Goal: Task Accomplishment & Management: Manage account settings

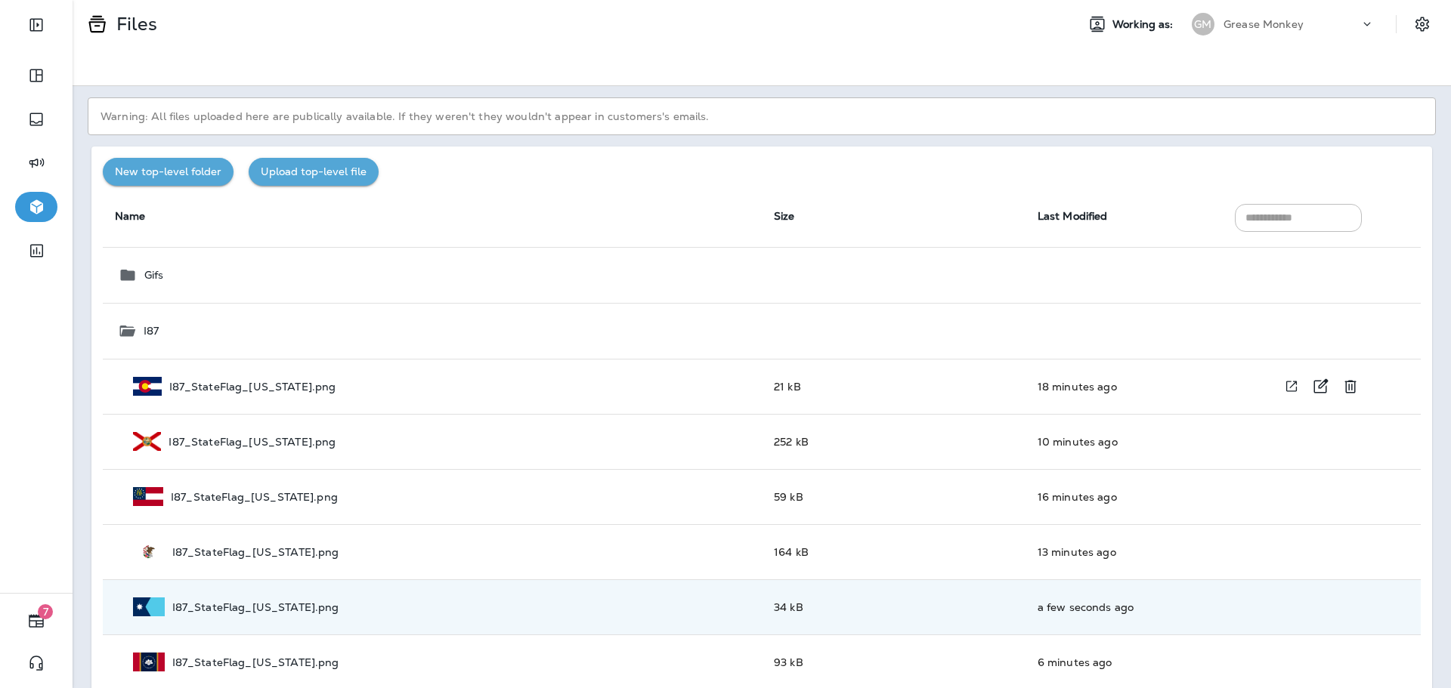
scroll to position [76, 0]
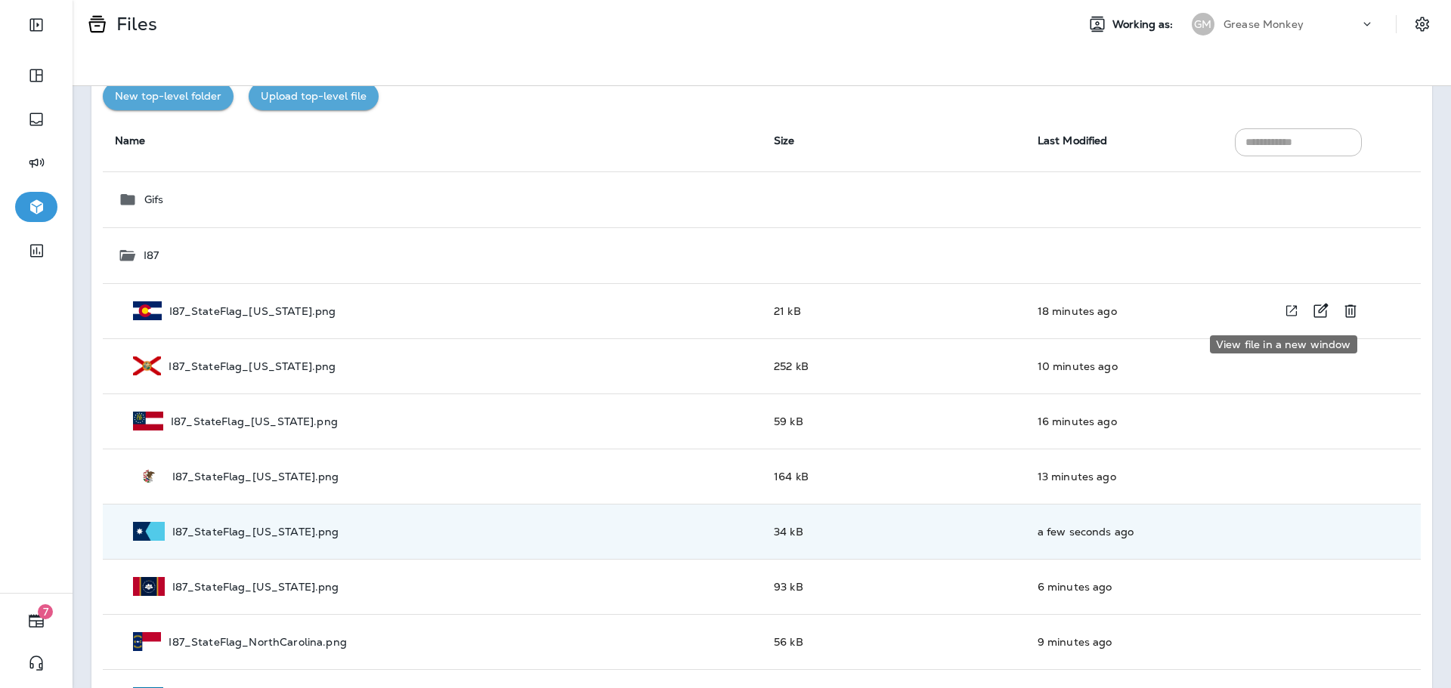
click at [1284, 315] on icon "View file in a new window" at bounding box center [1291, 311] width 15 height 16
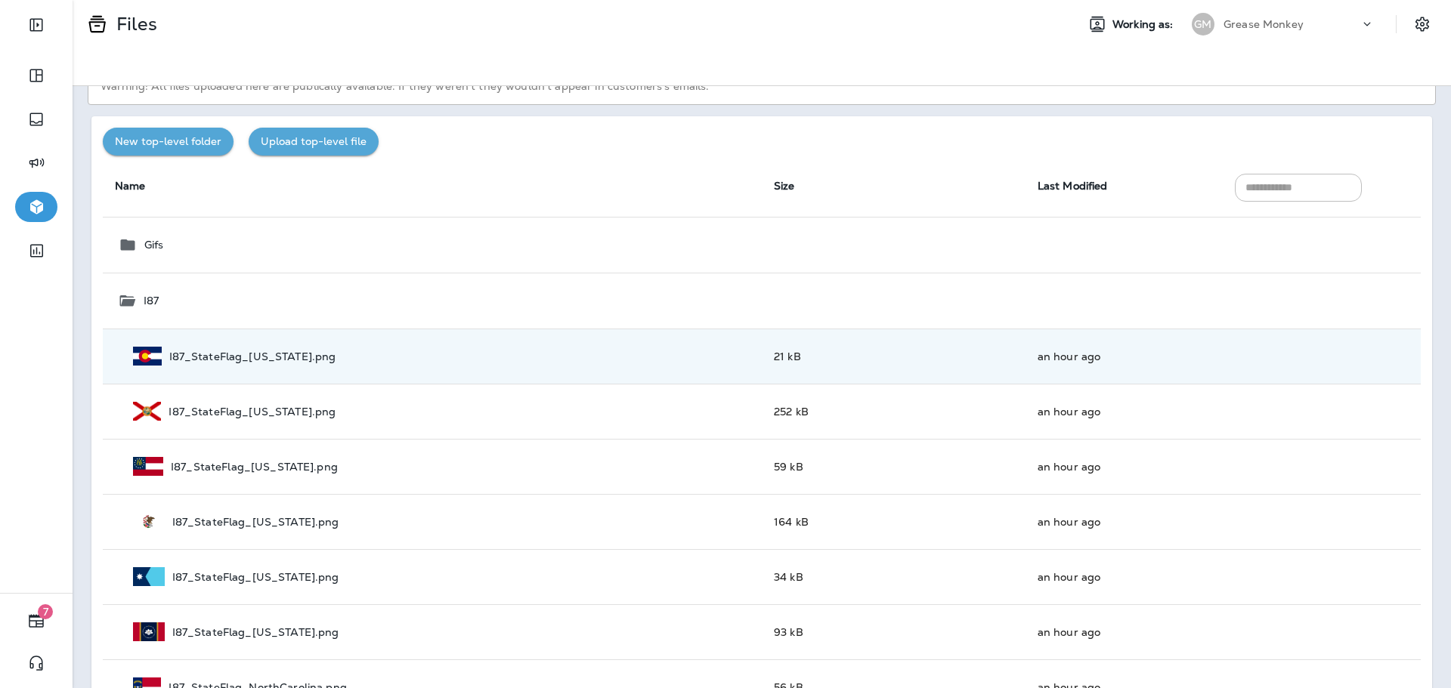
scroll to position [4, 0]
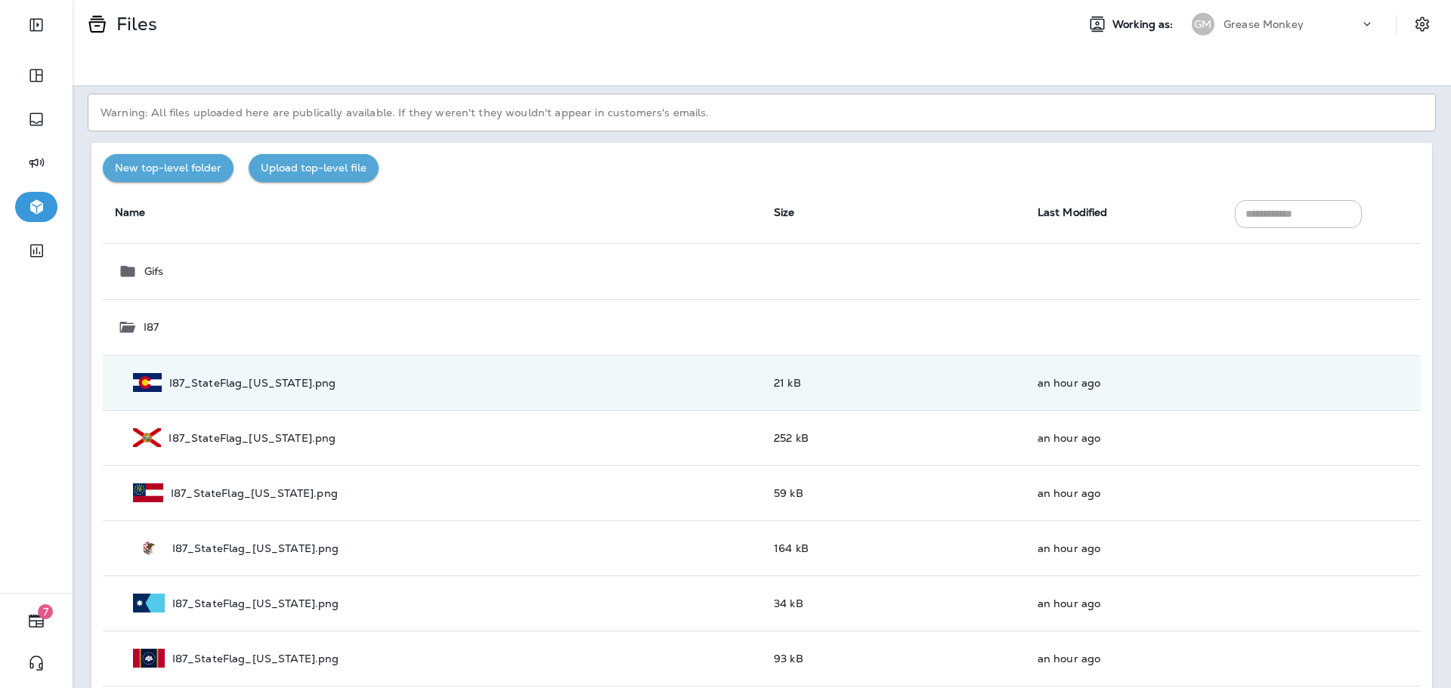
click at [482, 138] on div "Warning: All files uploaded here are publically available. If they weren't they…" at bounding box center [762, 387] width 1378 height 602
click at [1301, 329] on icon "Upload a new file into folder I87" at bounding box center [1306, 327] width 11 height 14
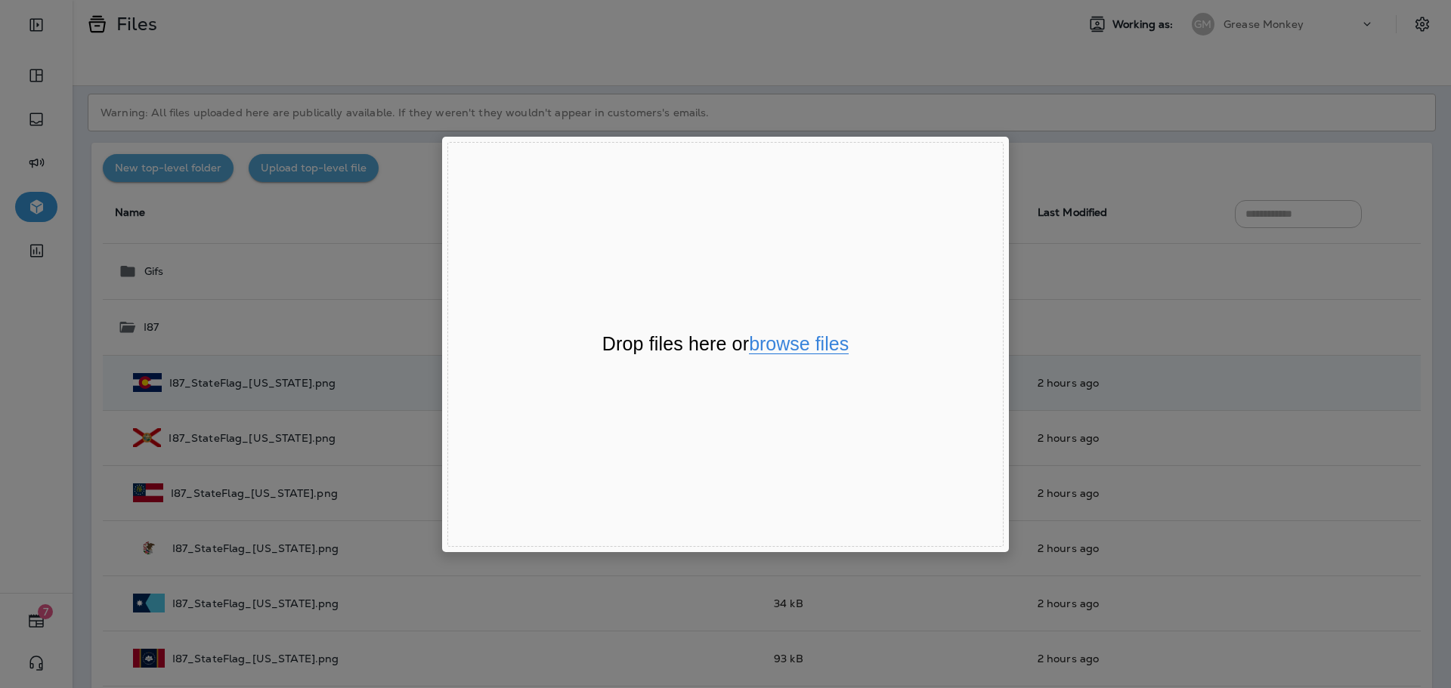
click at [802, 338] on button "browse files" at bounding box center [799, 345] width 100 height 20
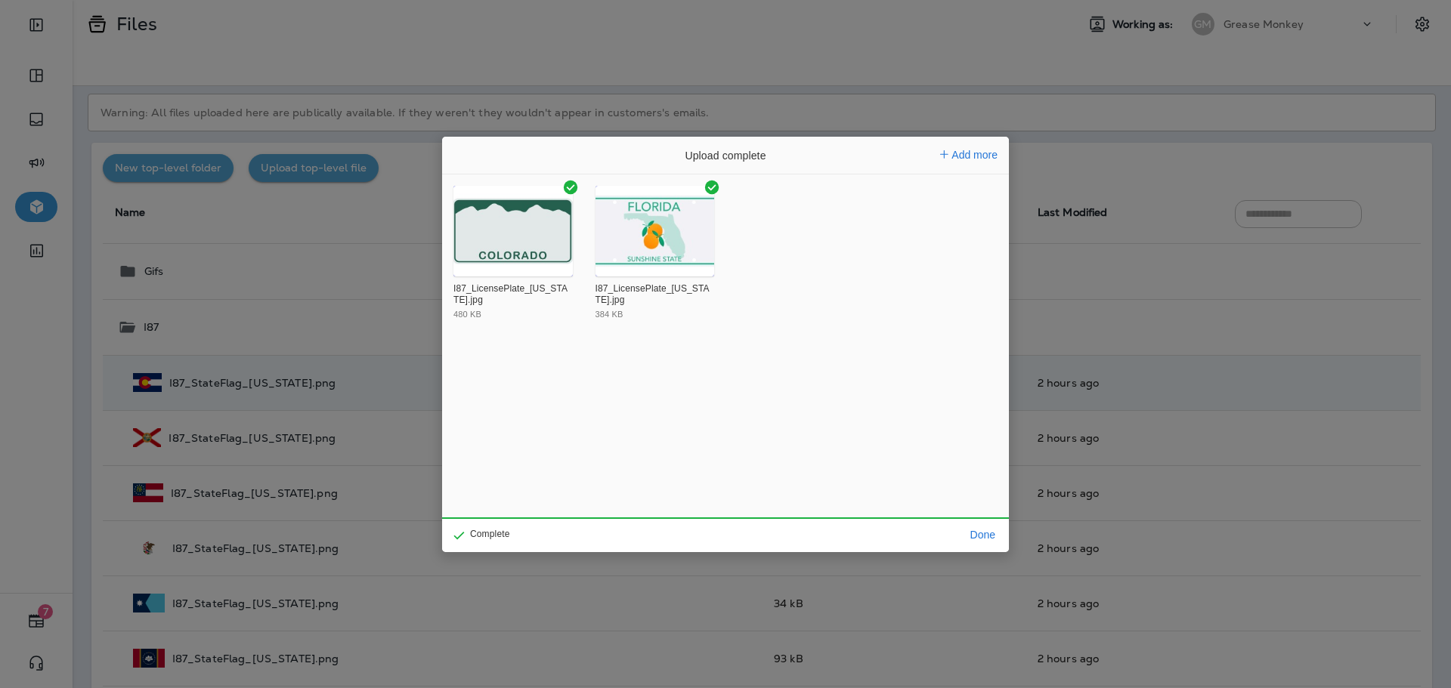
click at [716, 186] on circle "File Uploader Window (Press escape to close)" at bounding box center [712, 187] width 14 height 14
click at [1000, 532] on button "Done" at bounding box center [982, 534] width 37 height 21
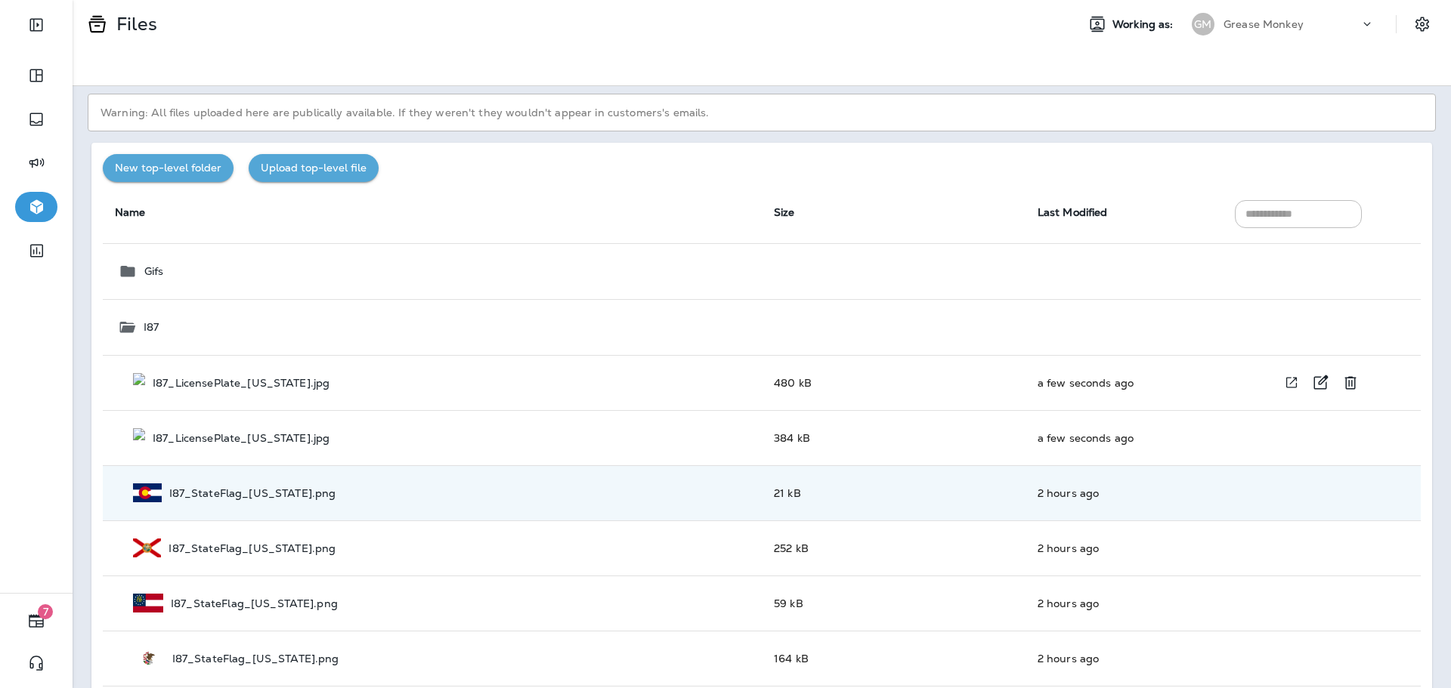
drag, startPoint x: 291, startPoint y: 388, endPoint x: 1102, endPoint y: 400, distance: 811.0
click at [1102, 400] on td "a few seconds ago" at bounding box center [1125, 382] width 198 height 55
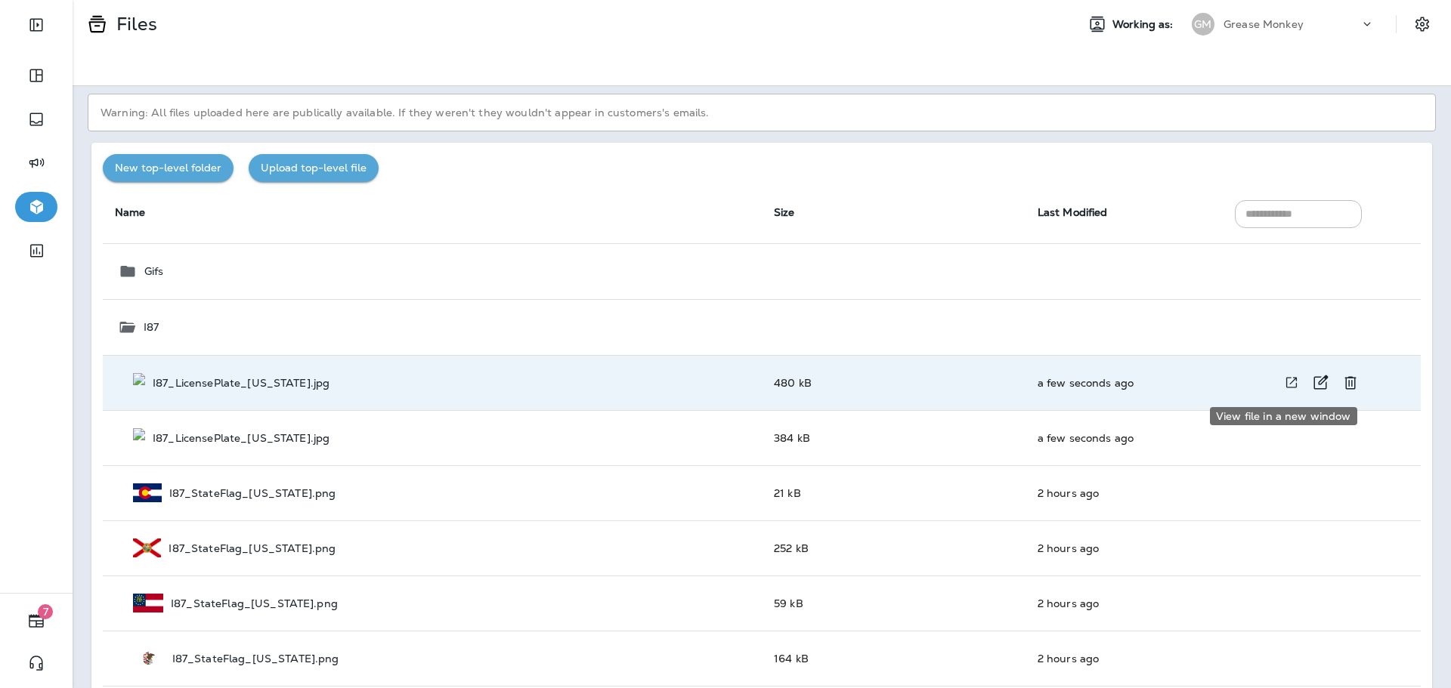
click at [1288, 383] on icon "View file in a new window" at bounding box center [1291, 383] width 15 height 16
click at [1342, 384] on icon "Delete I87_LicensePlate_Colorado.jpg" at bounding box center [1350, 383] width 18 height 18
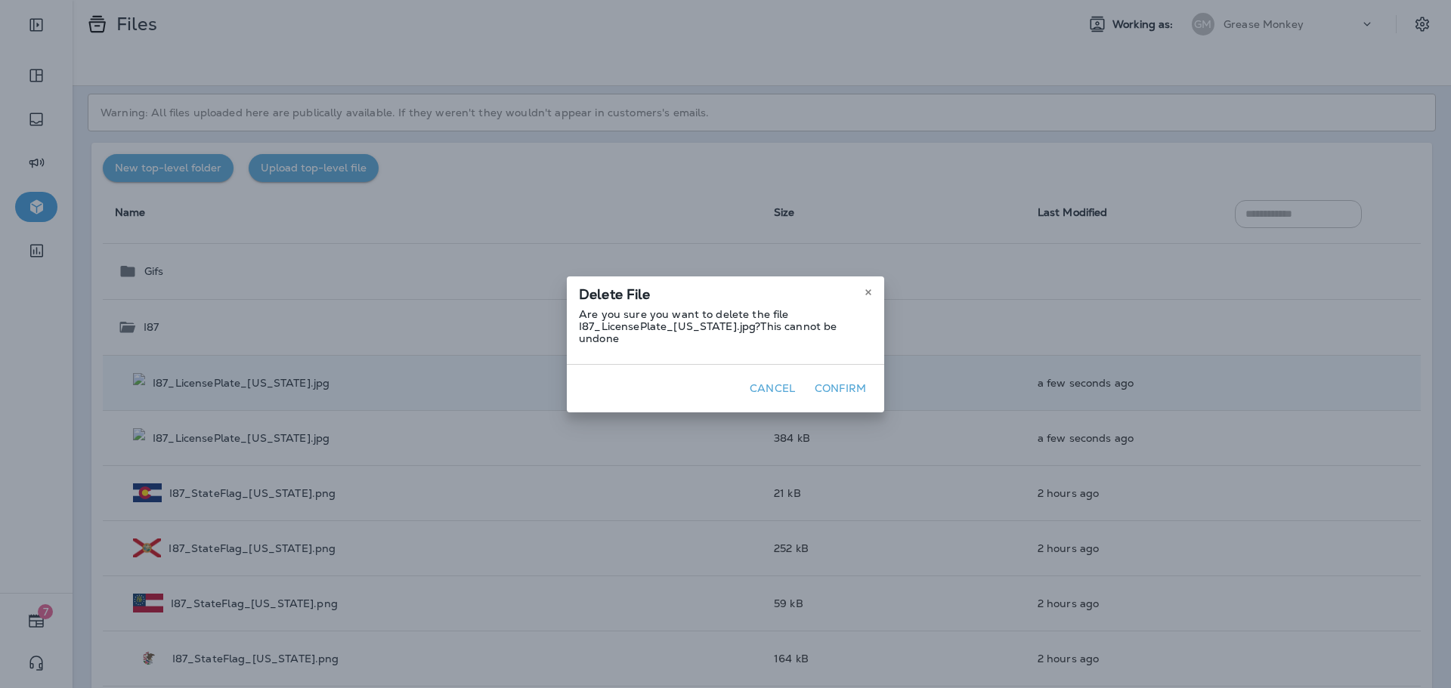
click at [823, 383] on button "Confirm" at bounding box center [840, 388] width 63 height 23
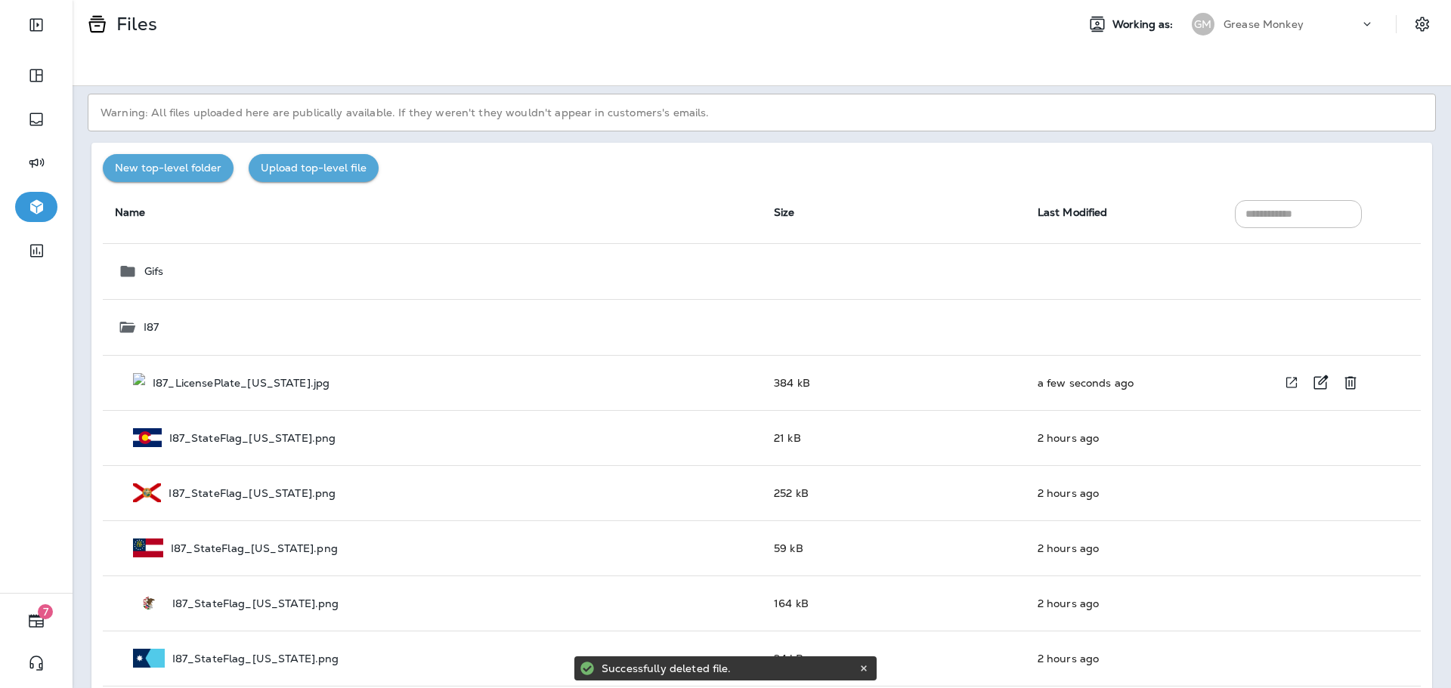
click at [1346, 384] on icon "Delete I87_LicensePlate_Florida.jpg" at bounding box center [1350, 383] width 18 height 18
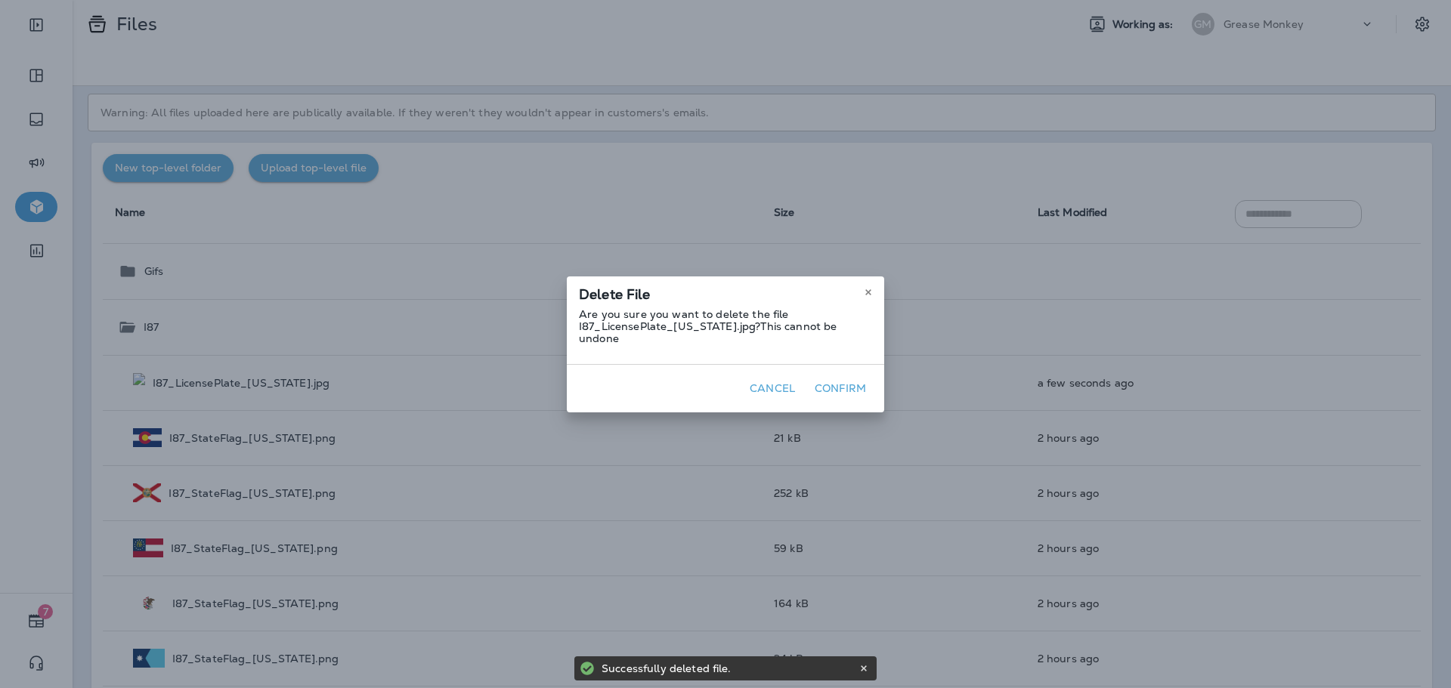
click at [843, 382] on button "Confirm" at bounding box center [840, 388] width 63 height 23
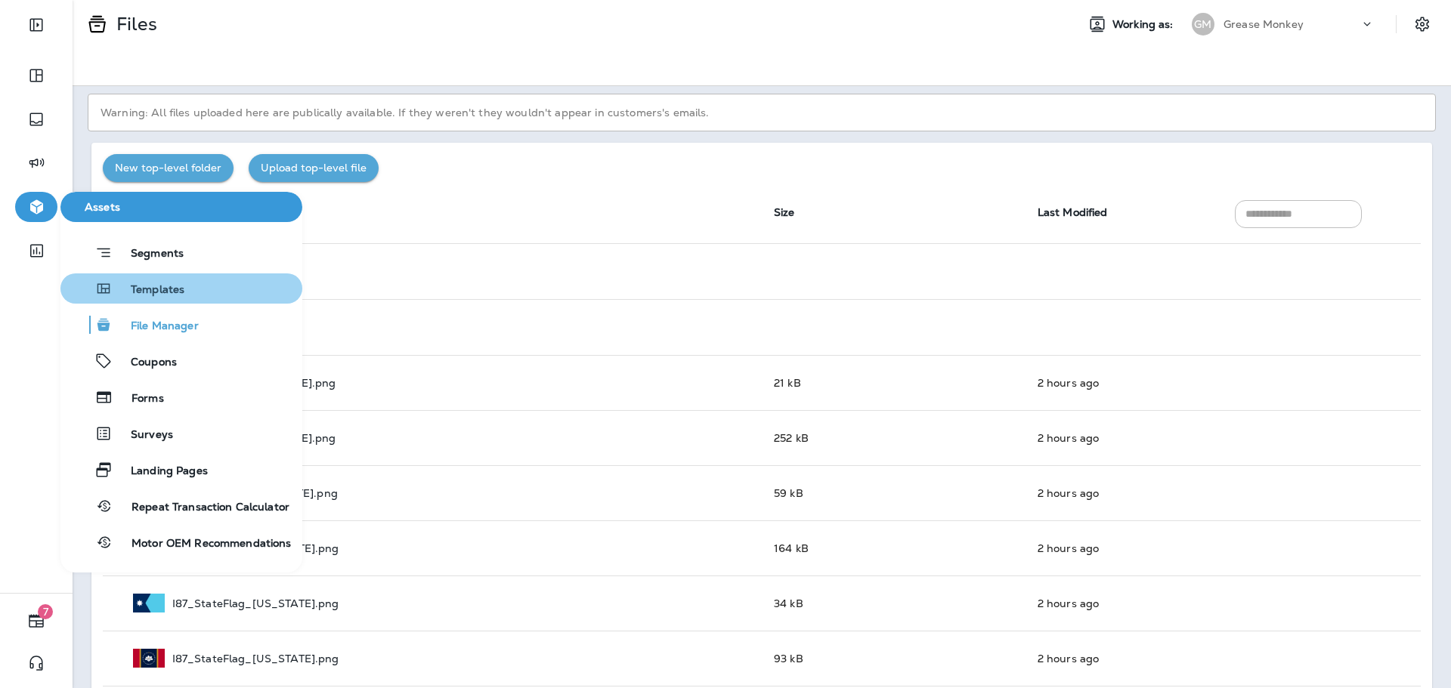
click at [118, 286] on span "Templates" at bounding box center [149, 290] width 72 height 14
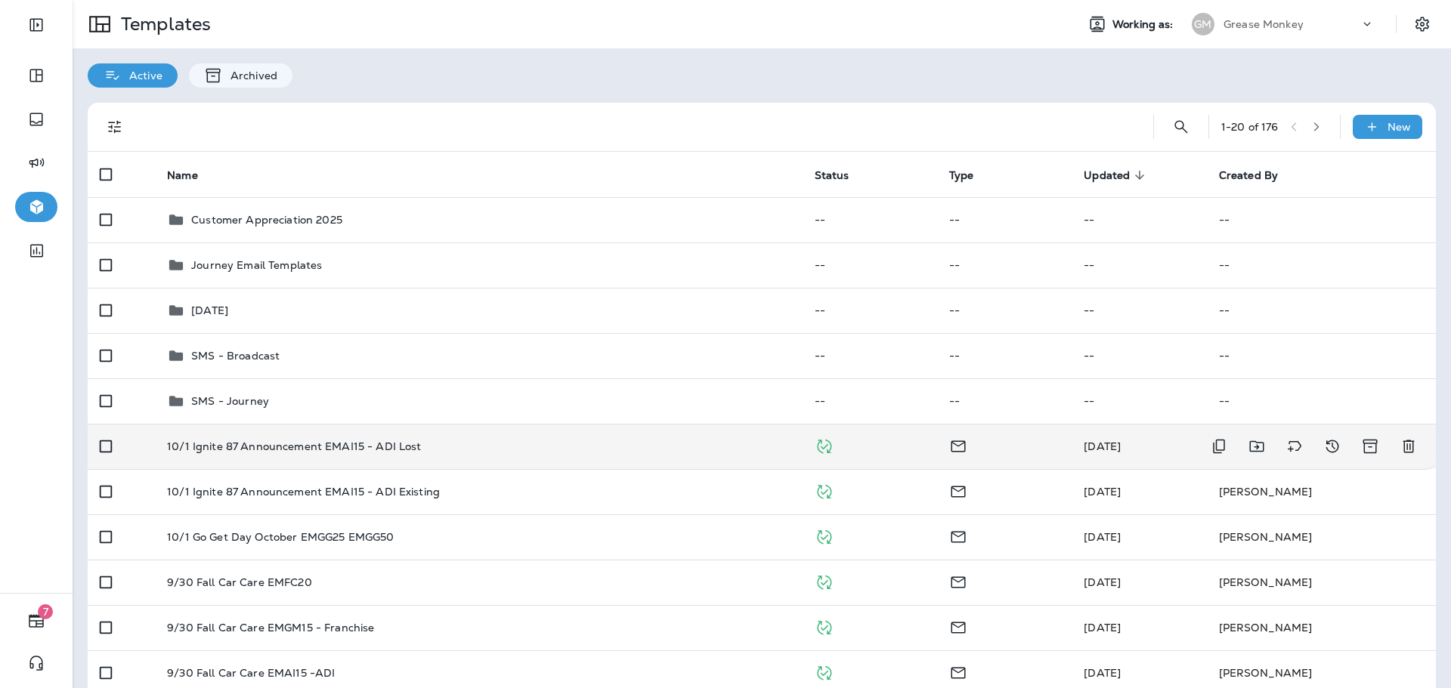
click at [419, 447] on div "10/1 Ignite 87 Announcement EMAI15 - ADI Lost" at bounding box center [478, 447] width 623 height 12
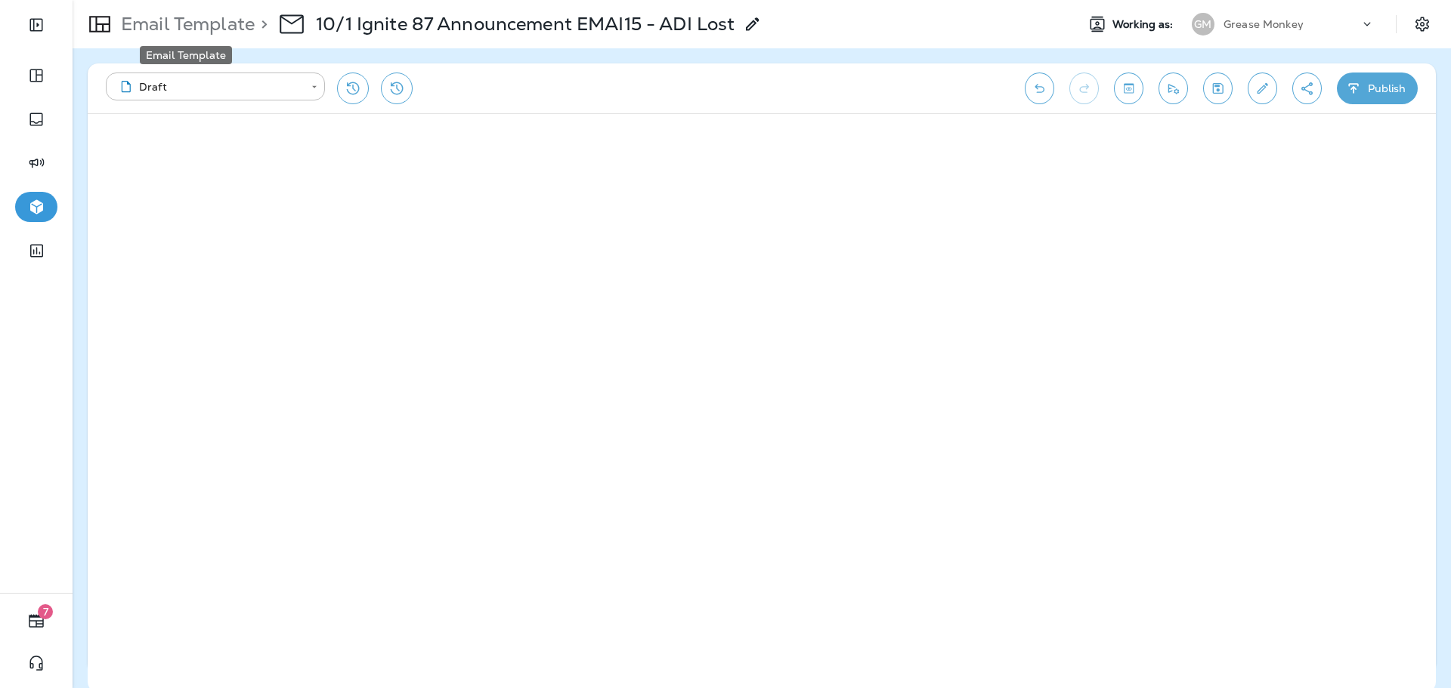
click at [181, 30] on p "Email Template" at bounding box center [185, 24] width 140 height 23
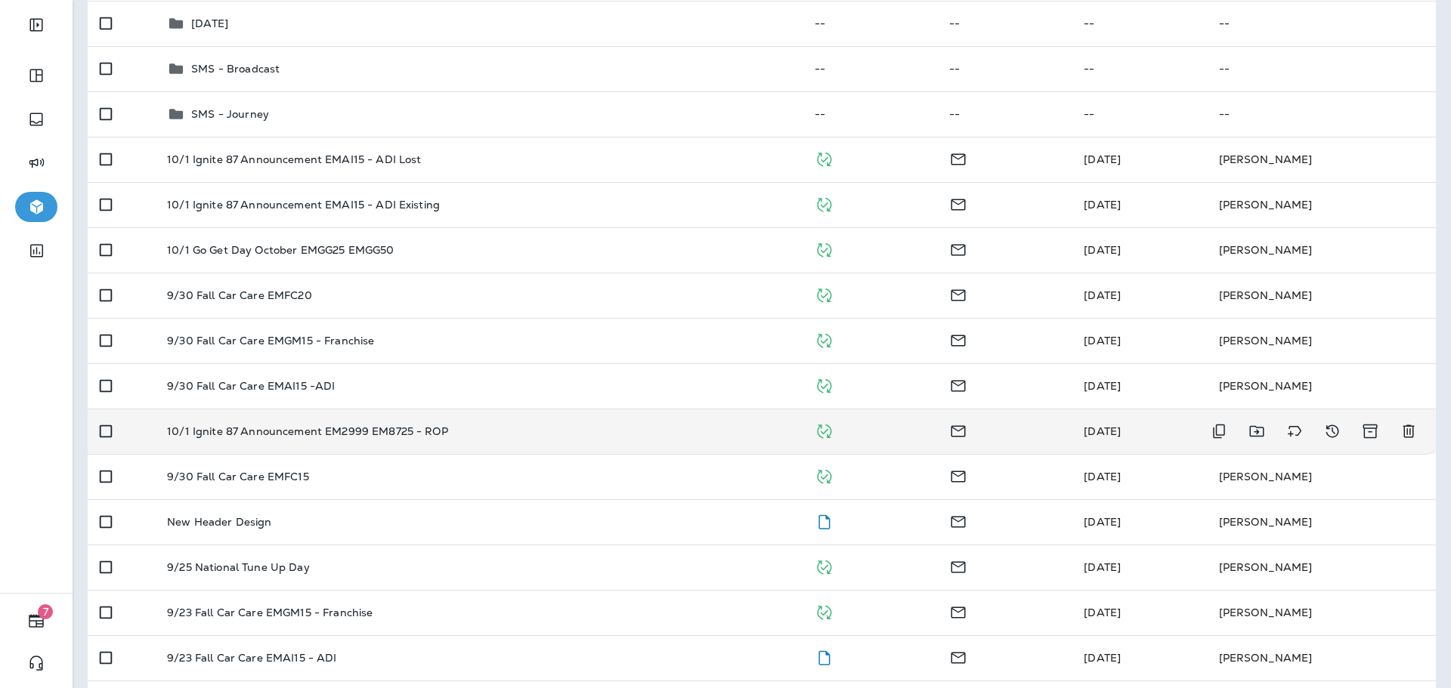
scroll to position [302, 0]
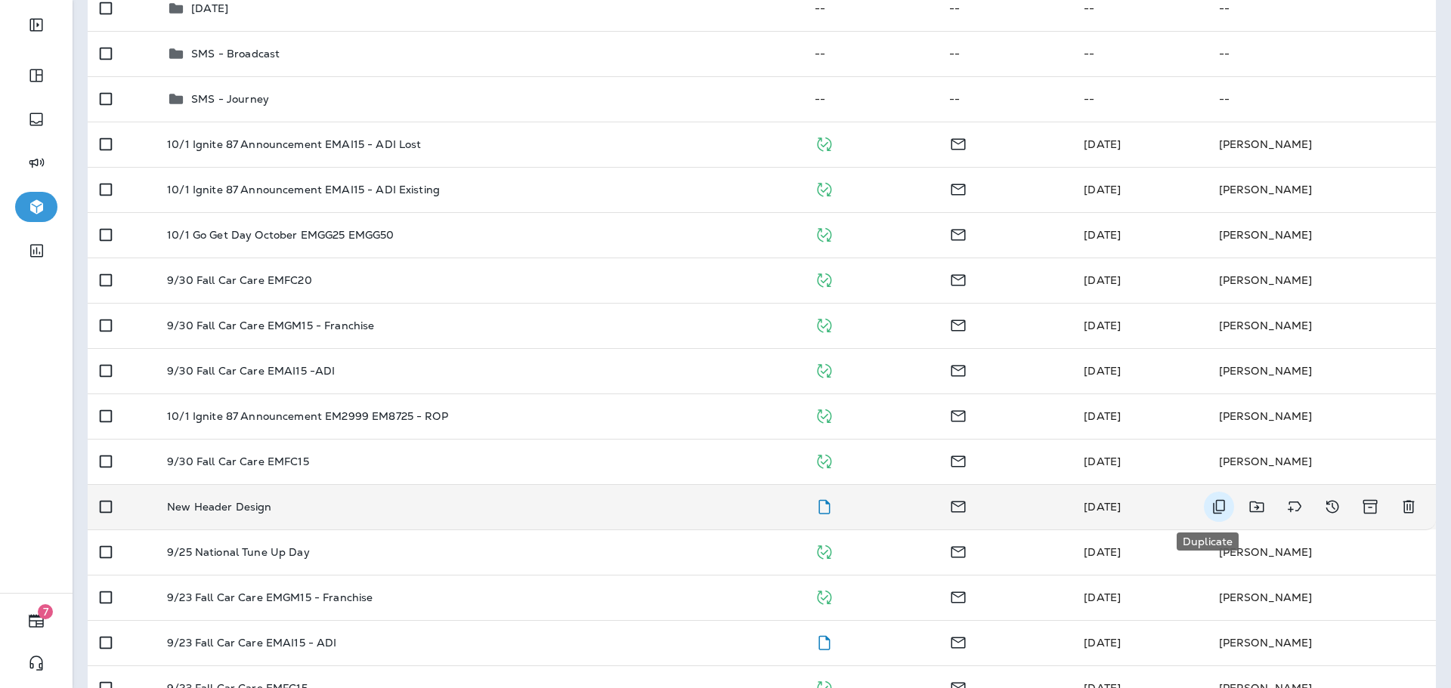
click at [1210, 508] on icon "Duplicate" at bounding box center [1219, 507] width 18 height 18
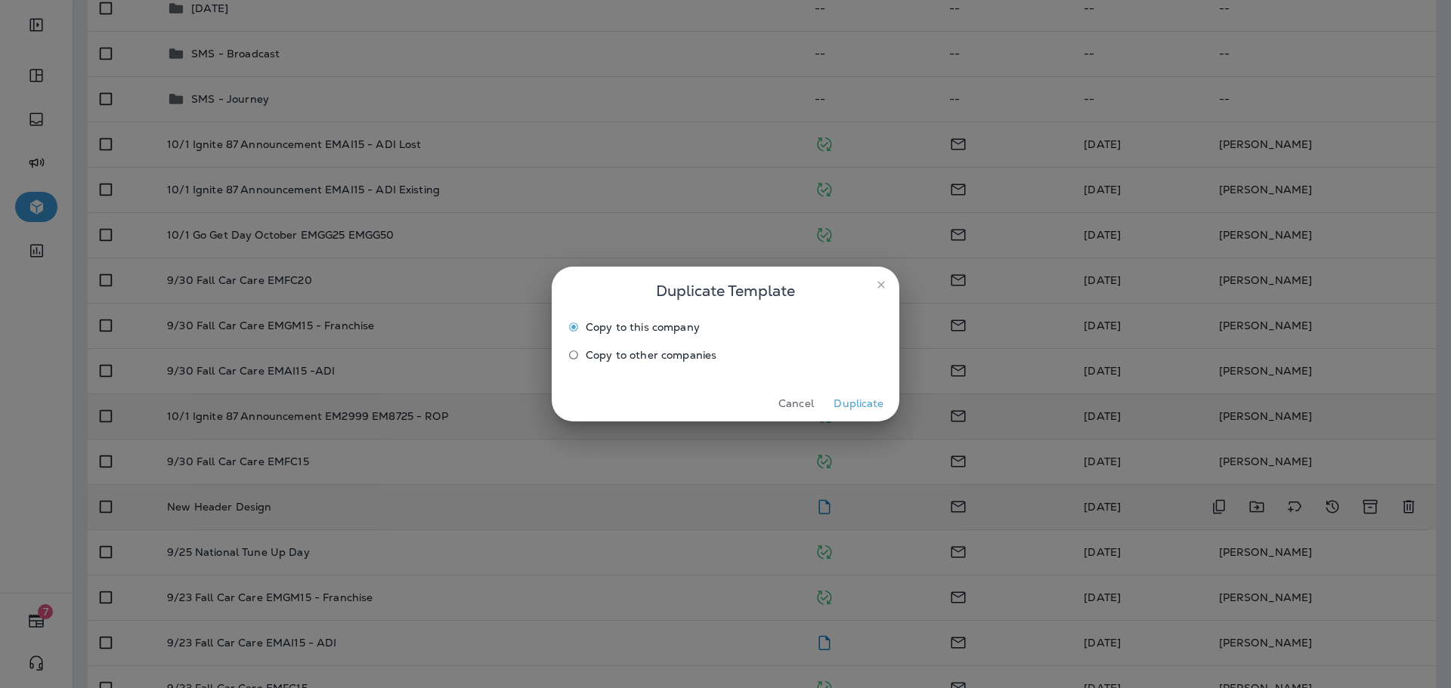
click at [843, 408] on button "Duplicate" at bounding box center [859, 403] width 57 height 23
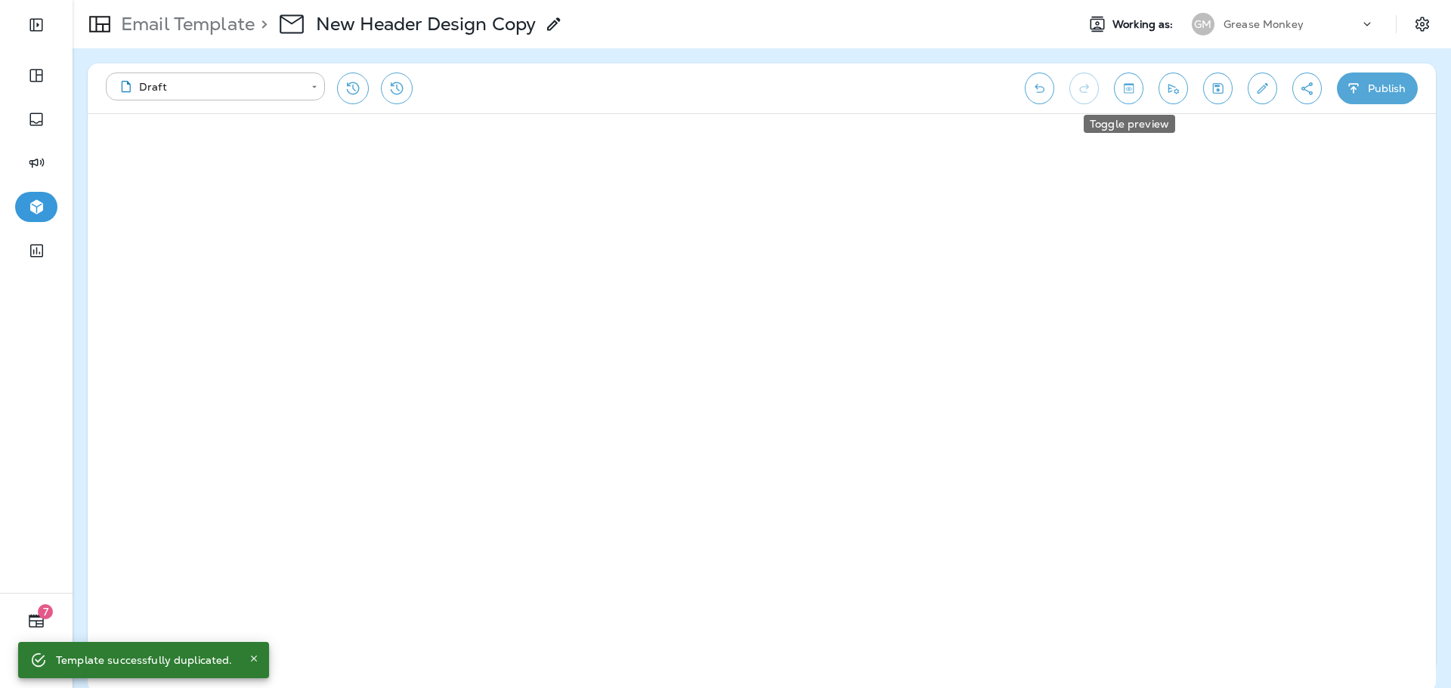
click at [1128, 97] on button "Toggle preview" at bounding box center [1128, 89] width 29 height 32
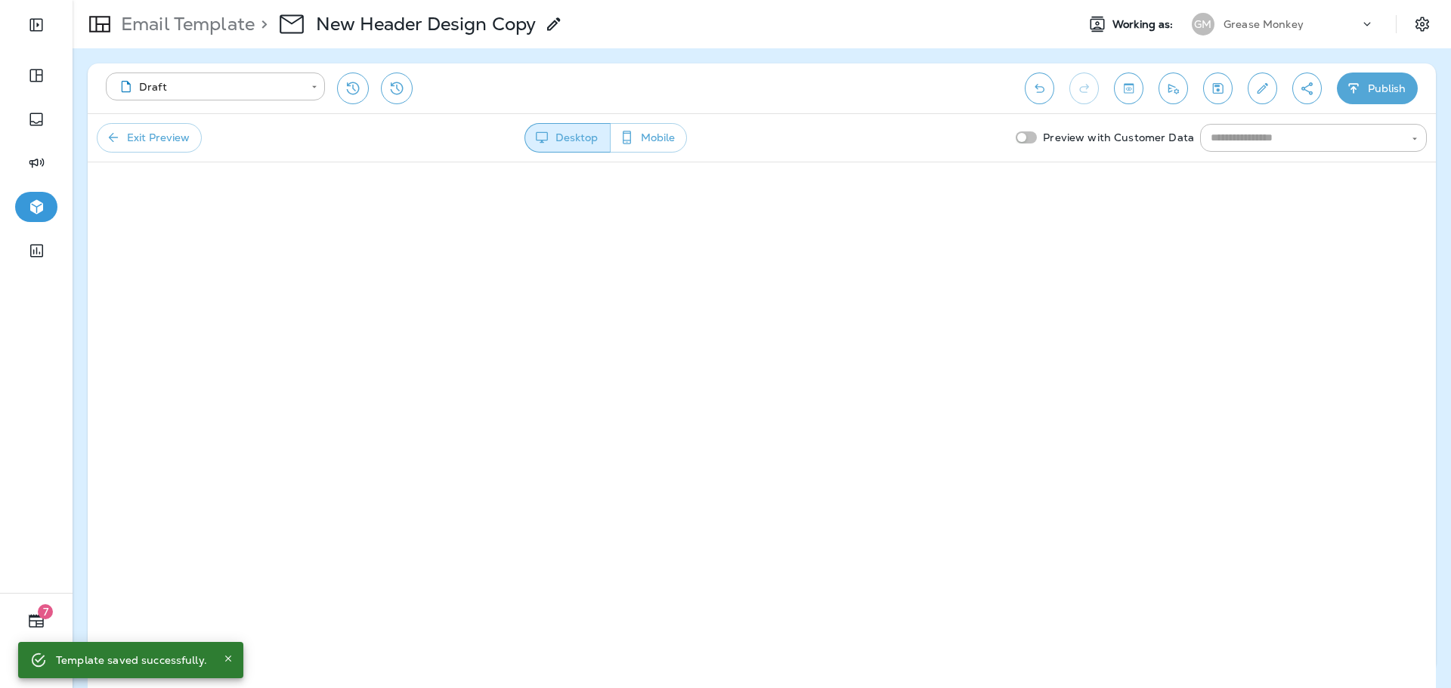
click at [151, 137] on button "Exit Preview" at bounding box center [149, 137] width 105 height 29
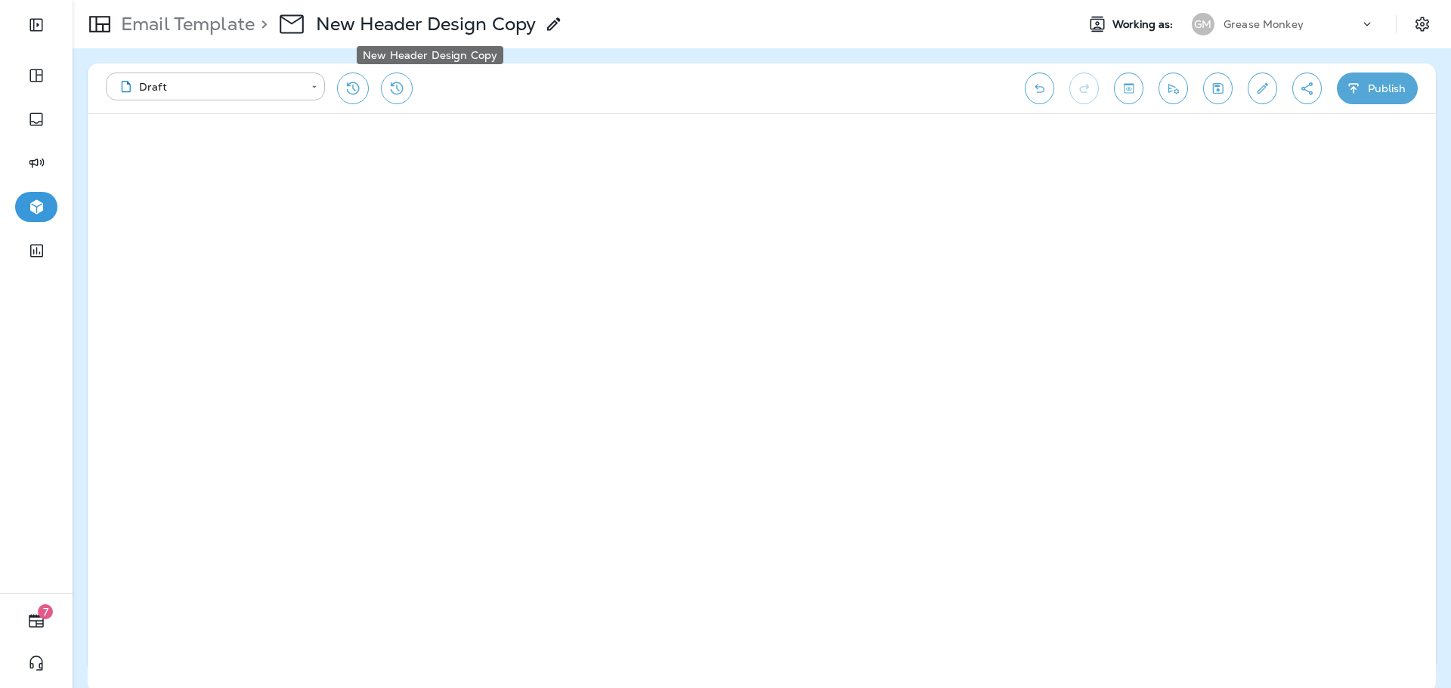
click at [495, 29] on p "New Header Design Copy" at bounding box center [426, 24] width 220 height 23
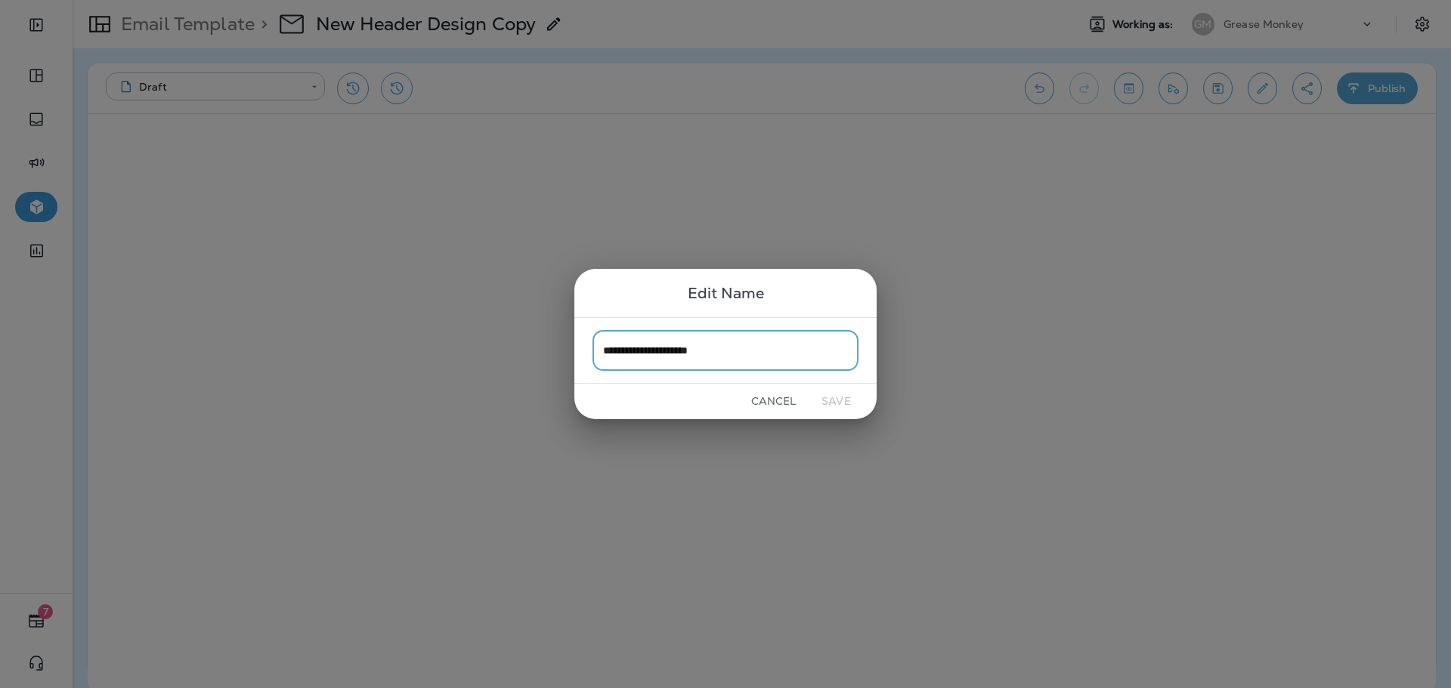
click at [741, 361] on input "**********" at bounding box center [725, 350] width 266 height 40
click at [739, 352] on input "**********" at bounding box center [725, 350] width 266 height 40
drag, startPoint x: 744, startPoint y: 349, endPoint x: 571, endPoint y: 351, distance: 172.3
click at [571, 351] on div "**********" at bounding box center [725, 344] width 1451 height 688
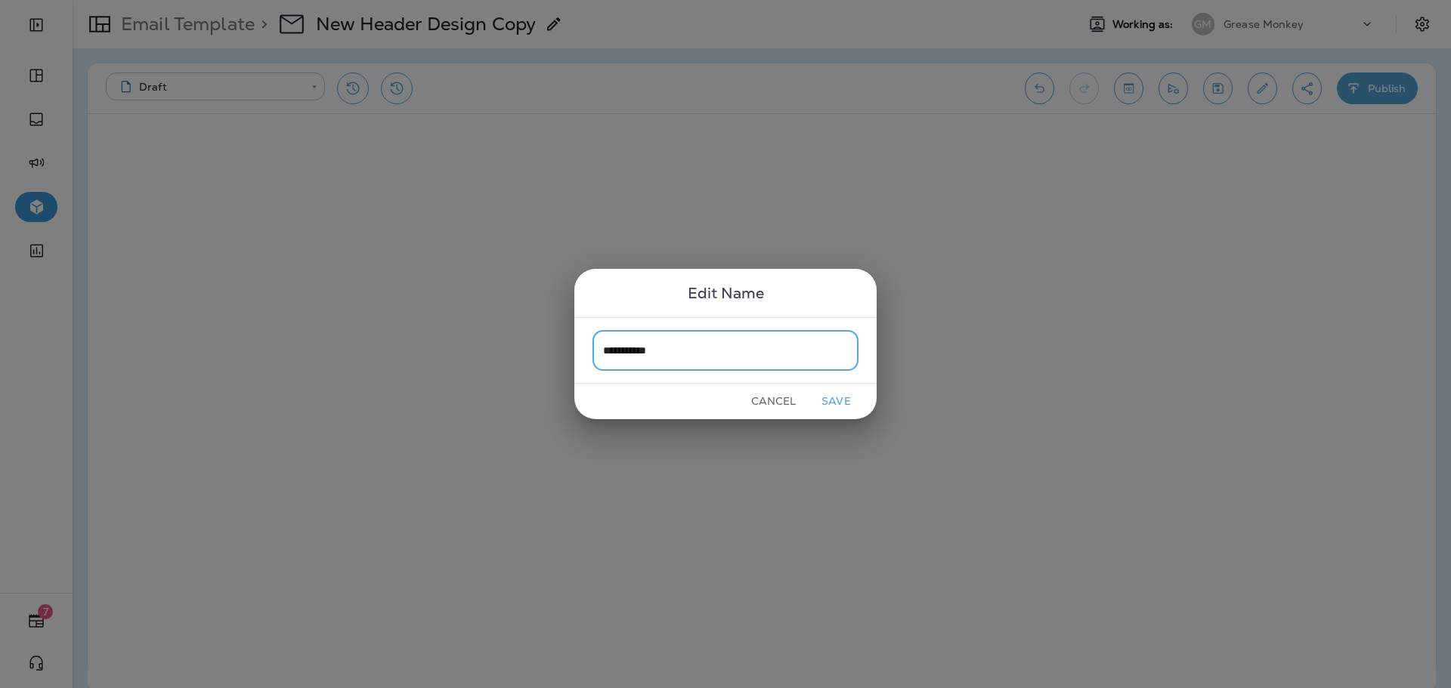
type input "**********"
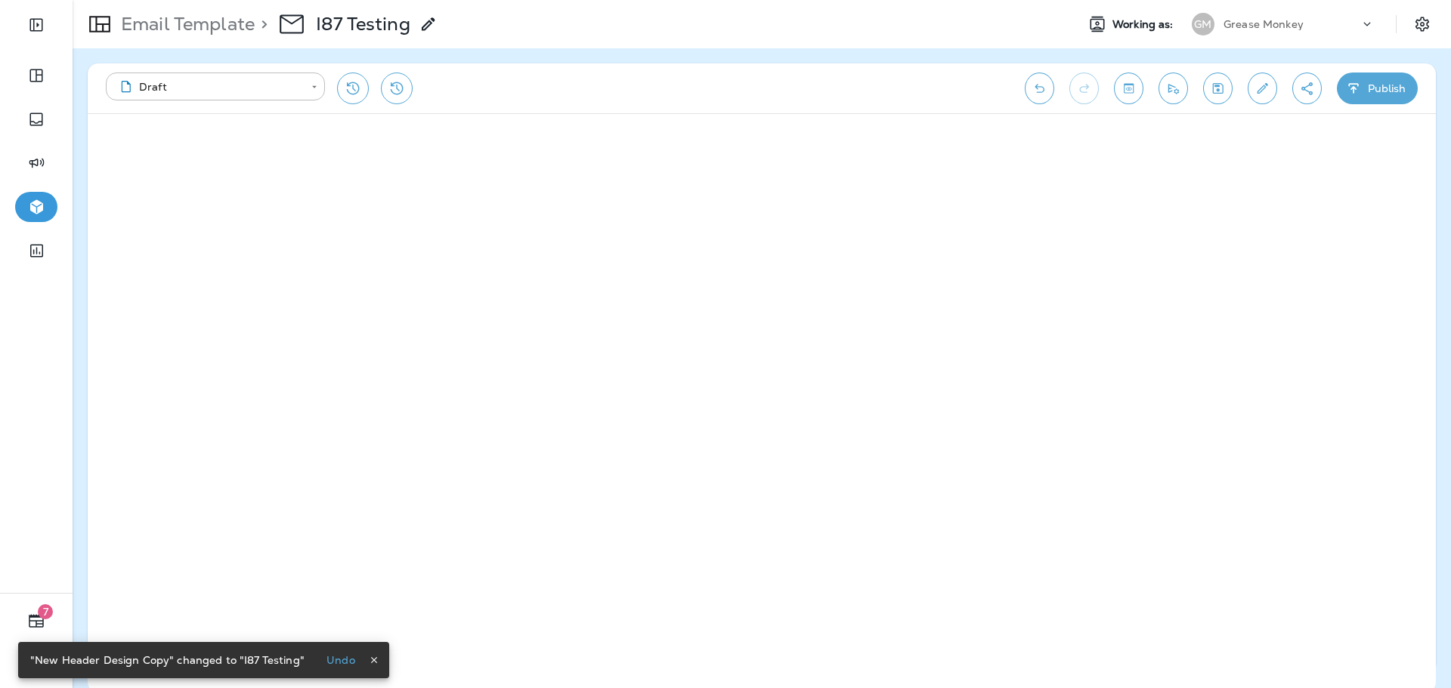
click at [215, 17] on p "Email Template" at bounding box center [185, 24] width 140 height 23
